Goal: Information Seeking & Learning: Find specific fact

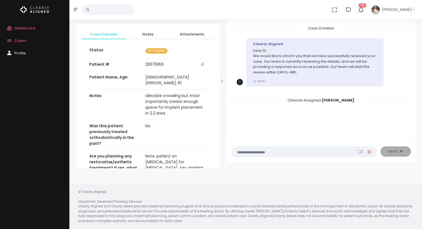
scroll to position [249, 0]
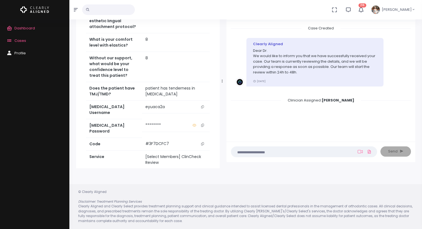
click at [203, 105] on icon "scrollable content" at bounding box center [202, 106] width 3 height 3
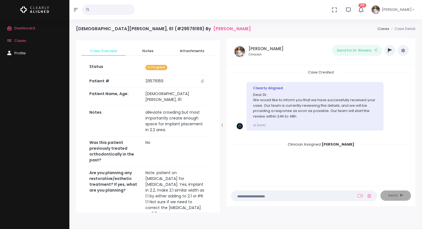
scroll to position [0, 0]
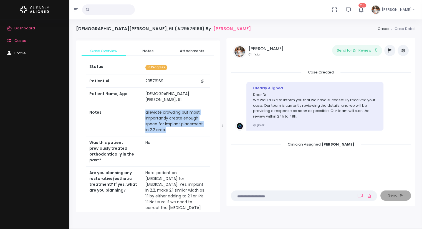
drag, startPoint x: 167, startPoint y: 126, endPoint x: 142, endPoint y: 111, distance: 29.5
click at [142, 111] on tr "Notes alleviate crowding but most importantly create enough space for implant p…" at bounding box center [148, 121] width 124 height 30
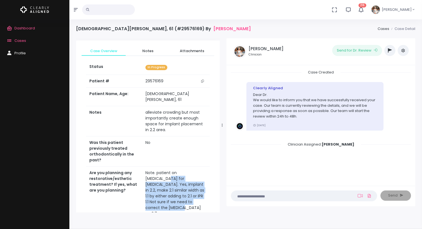
drag, startPoint x: 189, startPoint y: 198, endPoint x: 143, endPoint y: 169, distance: 54.5
click at [143, 169] on td "Note. patient on [MEDICAL_DATA] for [MEDICAL_DATA]. Yes, implant in 2.2, make 2…" at bounding box center [176, 193] width 68 height 54
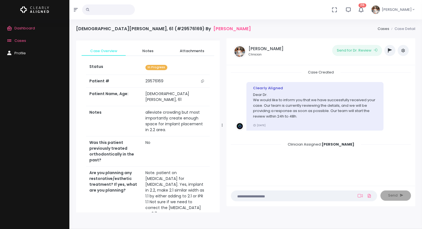
click at [145, 166] on td "Note. patient on [MEDICAL_DATA] for [MEDICAL_DATA]. Yes, implant in 2.2, make 2…" at bounding box center [176, 193] width 68 height 54
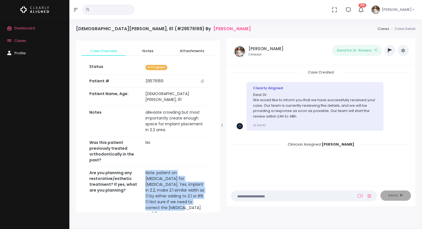
drag, startPoint x: 143, startPoint y: 163, endPoint x: 191, endPoint y: 193, distance: 56.2
click at [191, 193] on td "Note. patient on [MEDICAL_DATA] for [MEDICAL_DATA]. Yes, implant in 2.2, make 2…" at bounding box center [176, 193] width 68 height 54
copy td "Note. patient on [MEDICAL_DATA] for [MEDICAL_DATA]. Yes, implant in 2.2, make 2…"
